Goal: Obtain resource: Download file/media

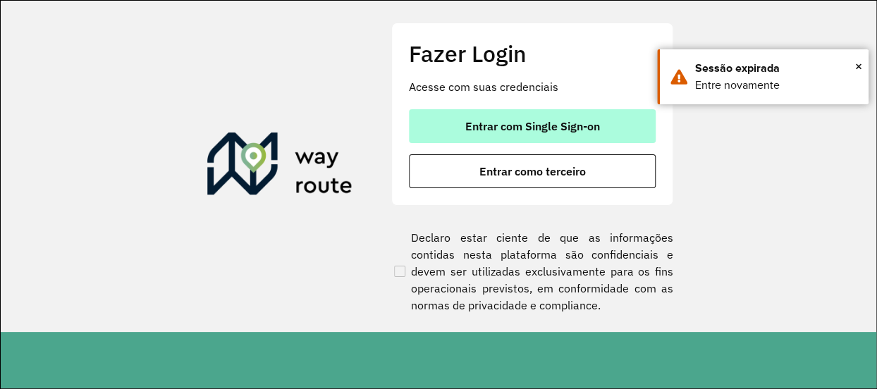
click at [534, 131] on span "Entrar com Single Sign-on" at bounding box center [532, 125] width 135 height 11
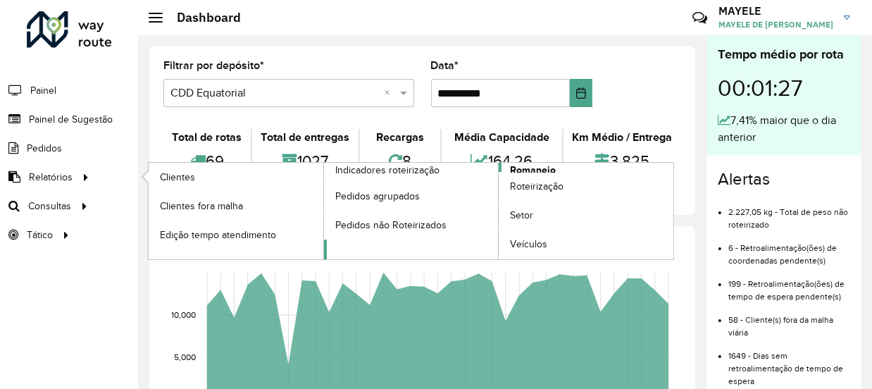
click at [530, 168] on span "Romaneio" at bounding box center [533, 170] width 46 height 15
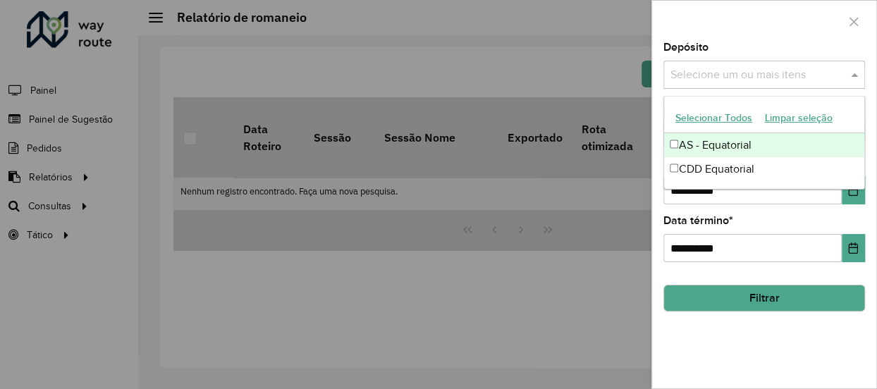
click at [809, 72] on input "text" at bounding box center [757, 75] width 180 height 17
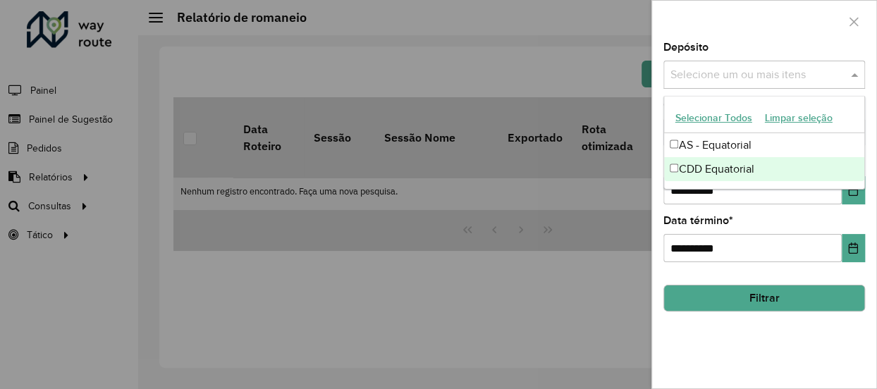
click at [719, 163] on div "CDD Equatorial" at bounding box center [764, 169] width 200 height 24
click at [851, 192] on icon "Choose Date" at bounding box center [852, 190] width 11 height 11
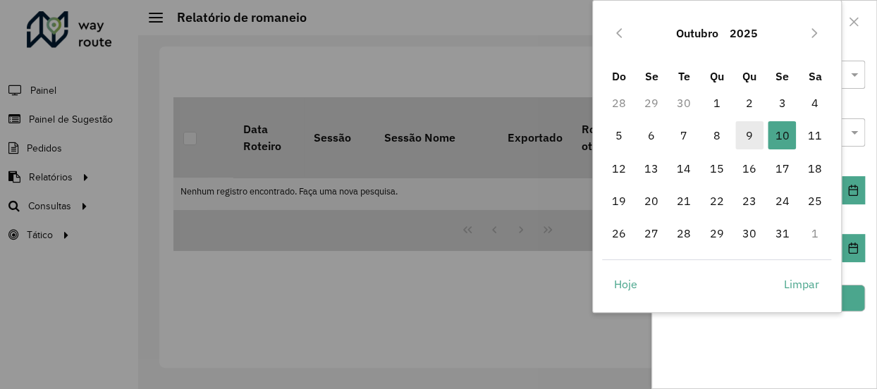
click at [755, 134] on span "9" at bounding box center [749, 135] width 28 height 28
type input "**********"
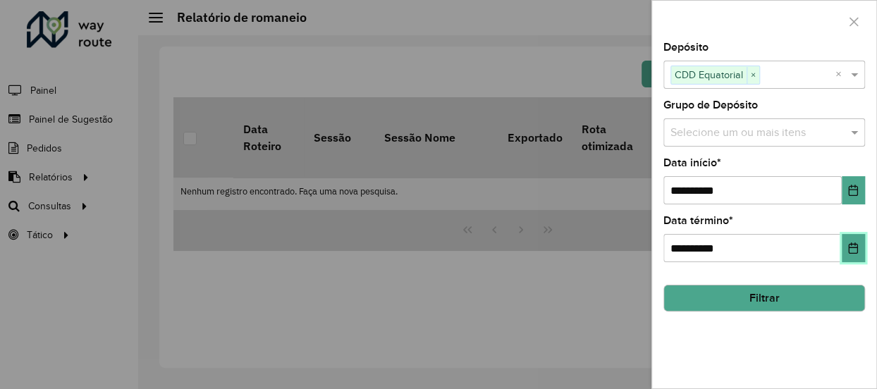
click at [848, 251] on icon "Choose Date" at bounding box center [852, 247] width 9 height 11
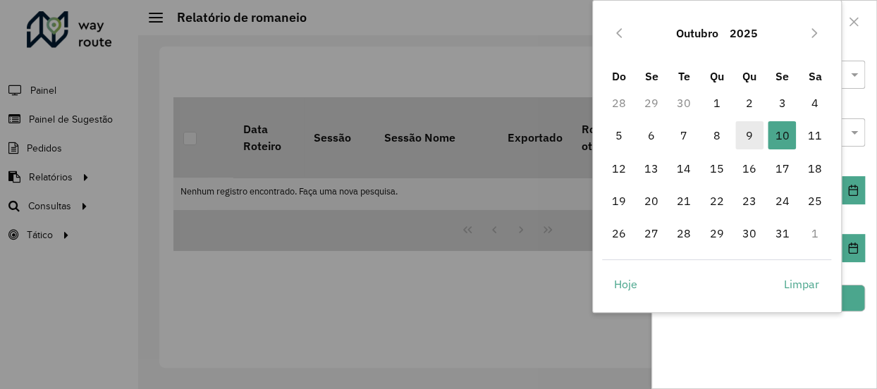
click at [741, 132] on span "9" at bounding box center [749, 135] width 28 height 28
type input "**********"
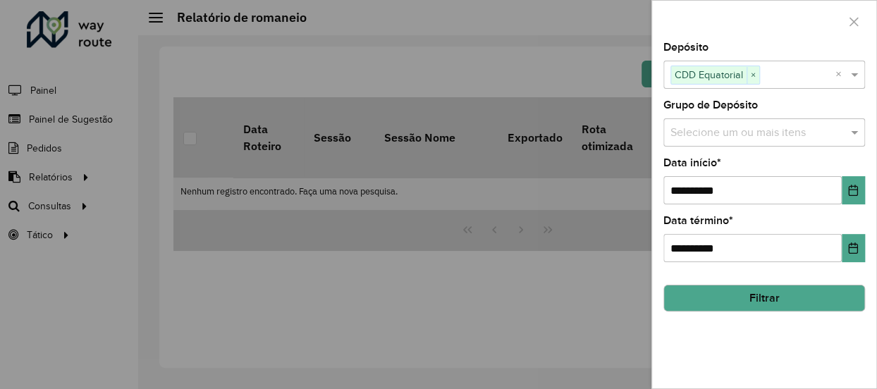
click at [738, 309] on button "Filtrar" at bounding box center [764, 298] width 202 height 27
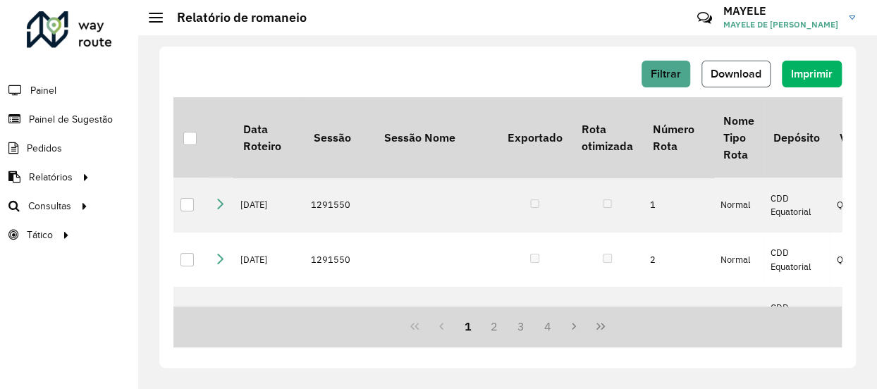
drag, startPoint x: 744, startPoint y: 68, endPoint x: 740, endPoint y: 75, distance: 8.8
click at [740, 75] on span "Download" at bounding box center [735, 74] width 51 height 12
